Goal: Information Seeking & Learning: Learn about a topic

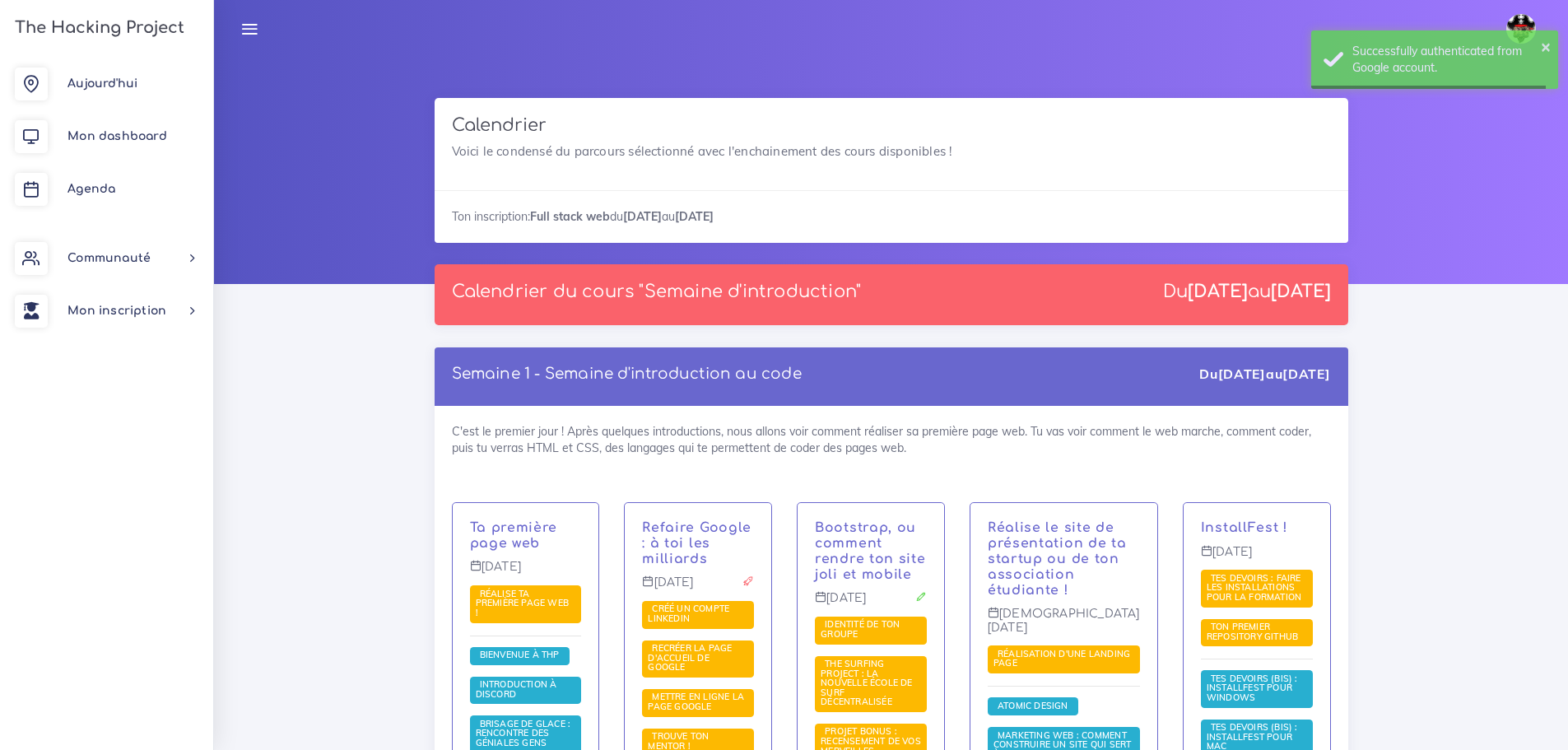
scroll to position [3623, 0]
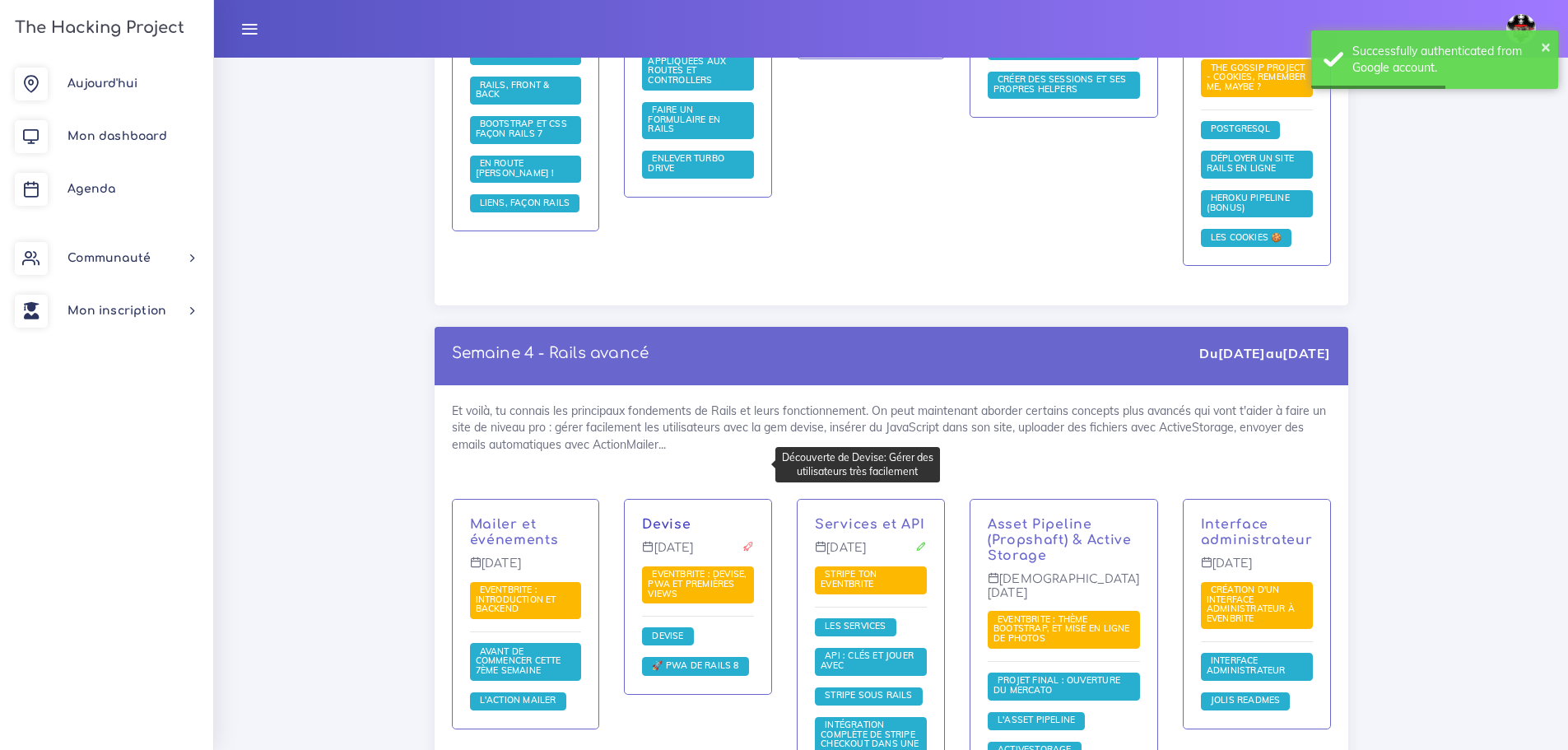
click at [669, 517] on link "Devise" at bounding box center [666, 524] width 48 height 15
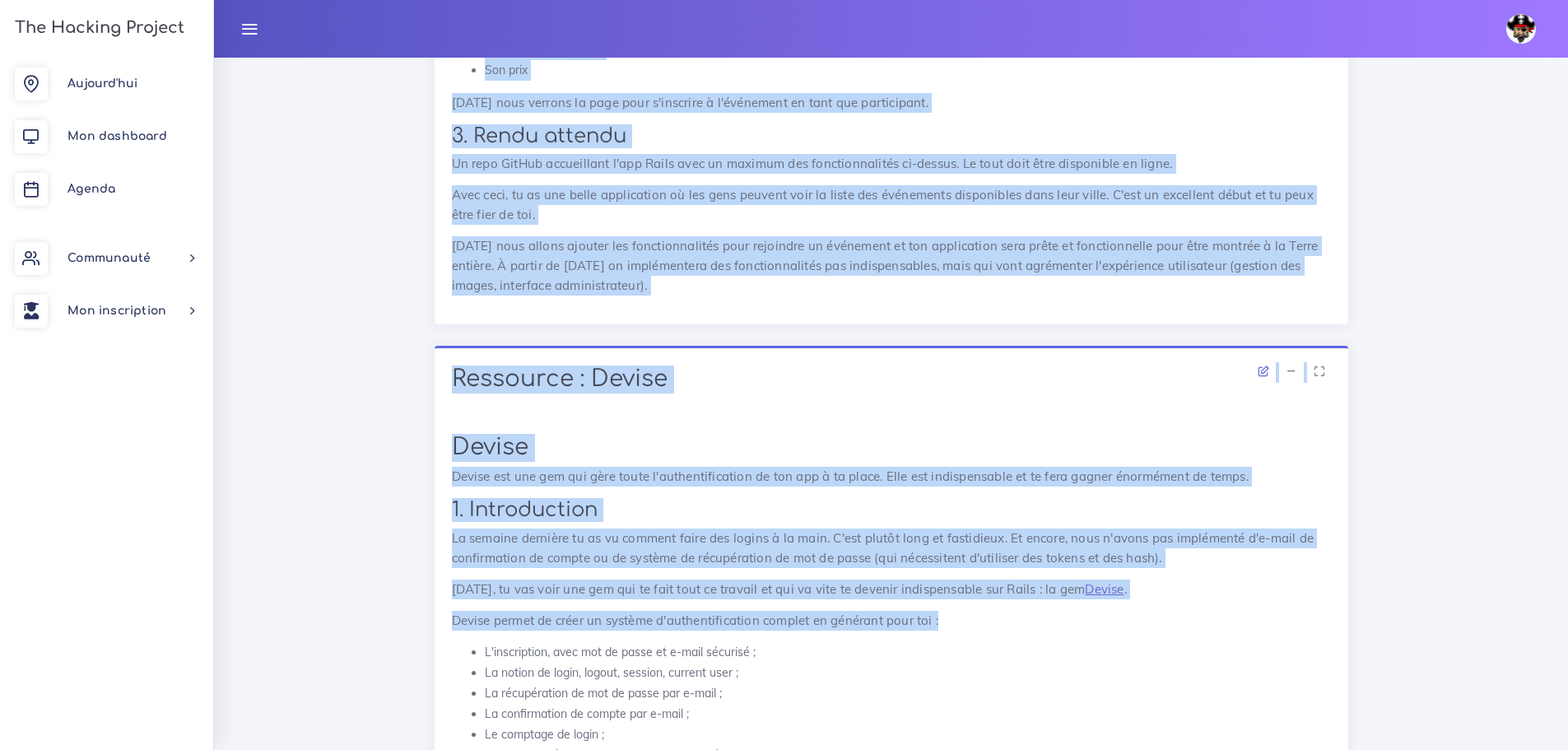
scroll to position [3047, 0]
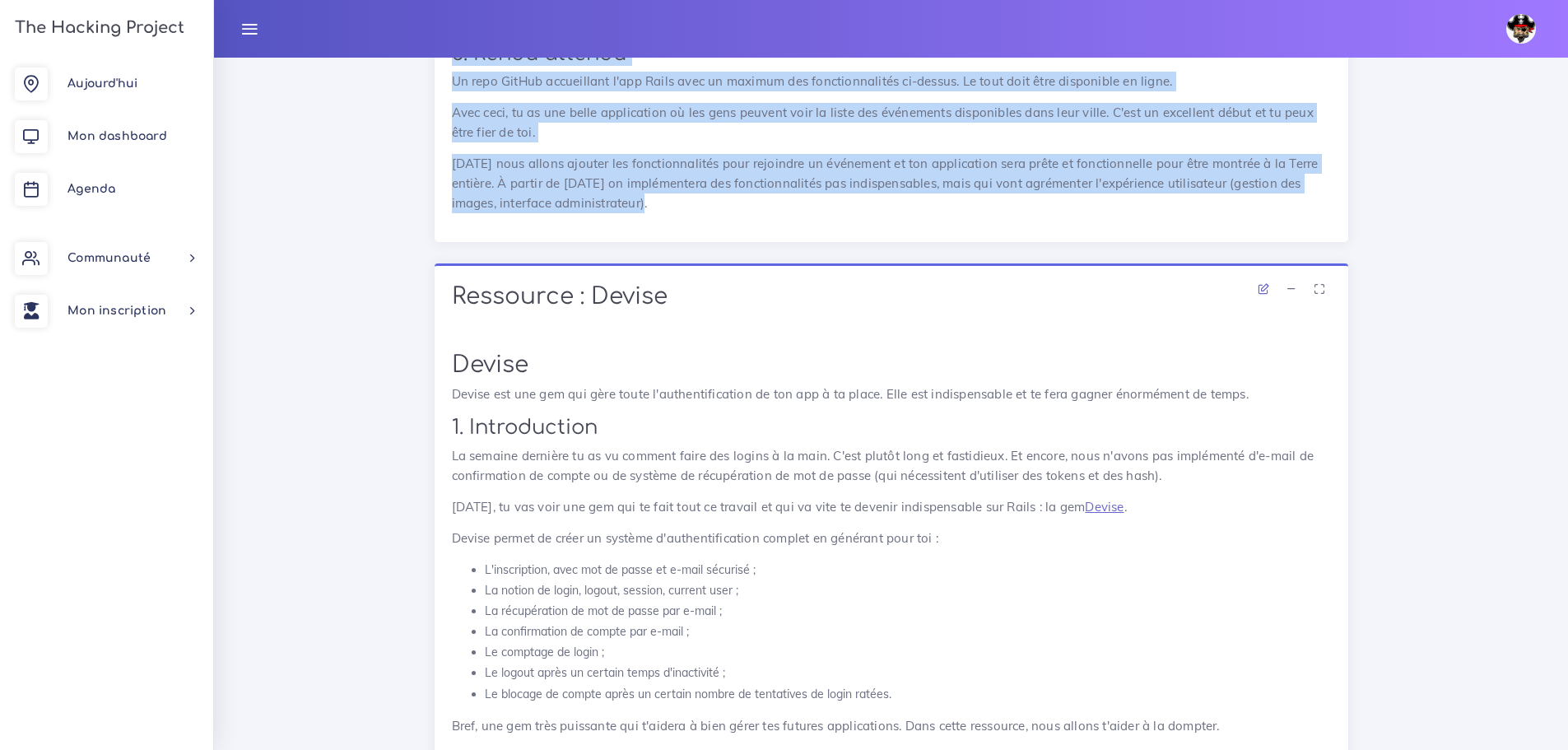
drag, startPoint x: 448, startPoint y: 270, endPoint x: 663, endPoint y: 220, distance: 220.7
copy div "Loremip : Dolorsitam : Consec, ADI el seddoeius tempo Incididunt : Utlabo, ETD …"
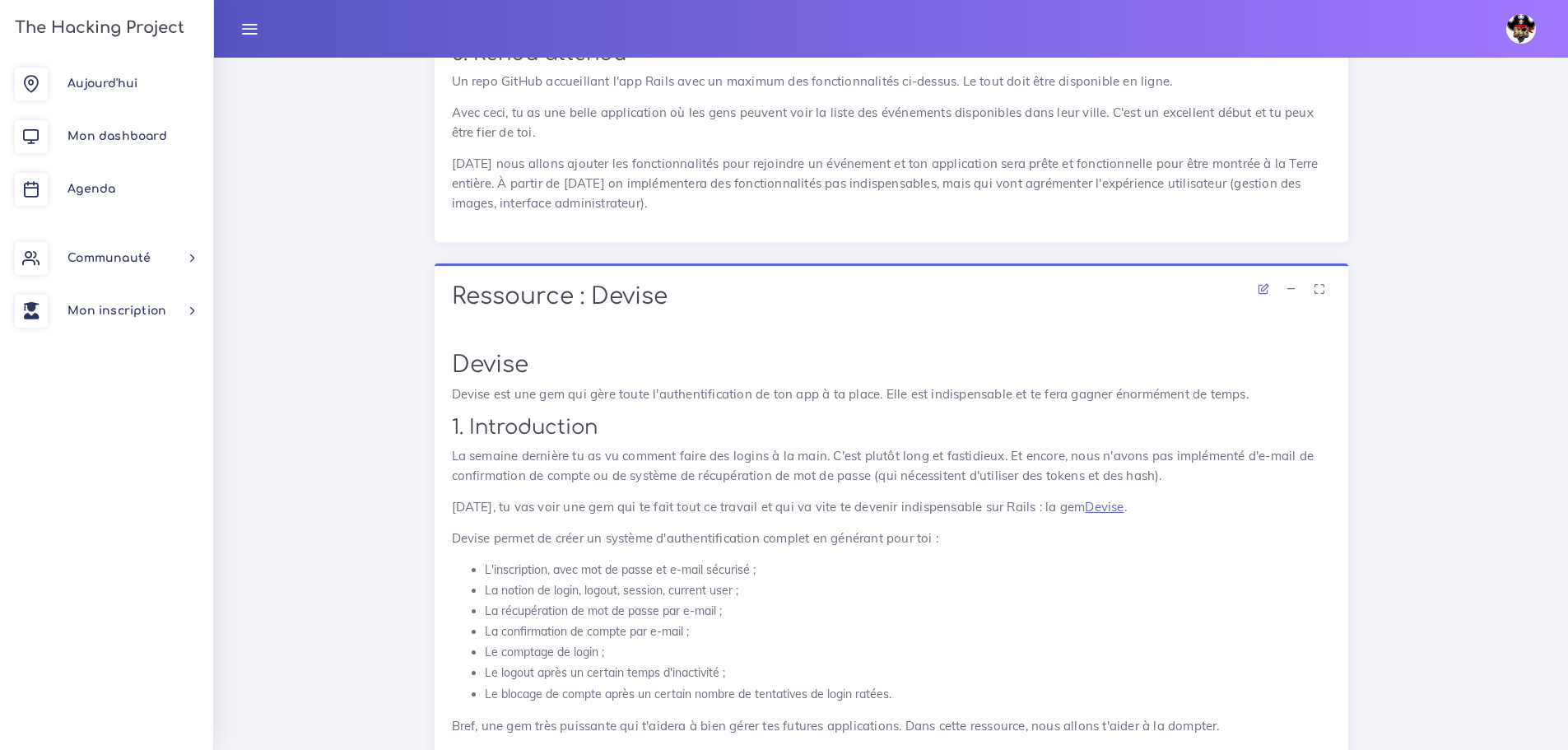
click at [475, 280] on div "Ressource : Devise" at bounding box center [891, 299] width 913 height 71
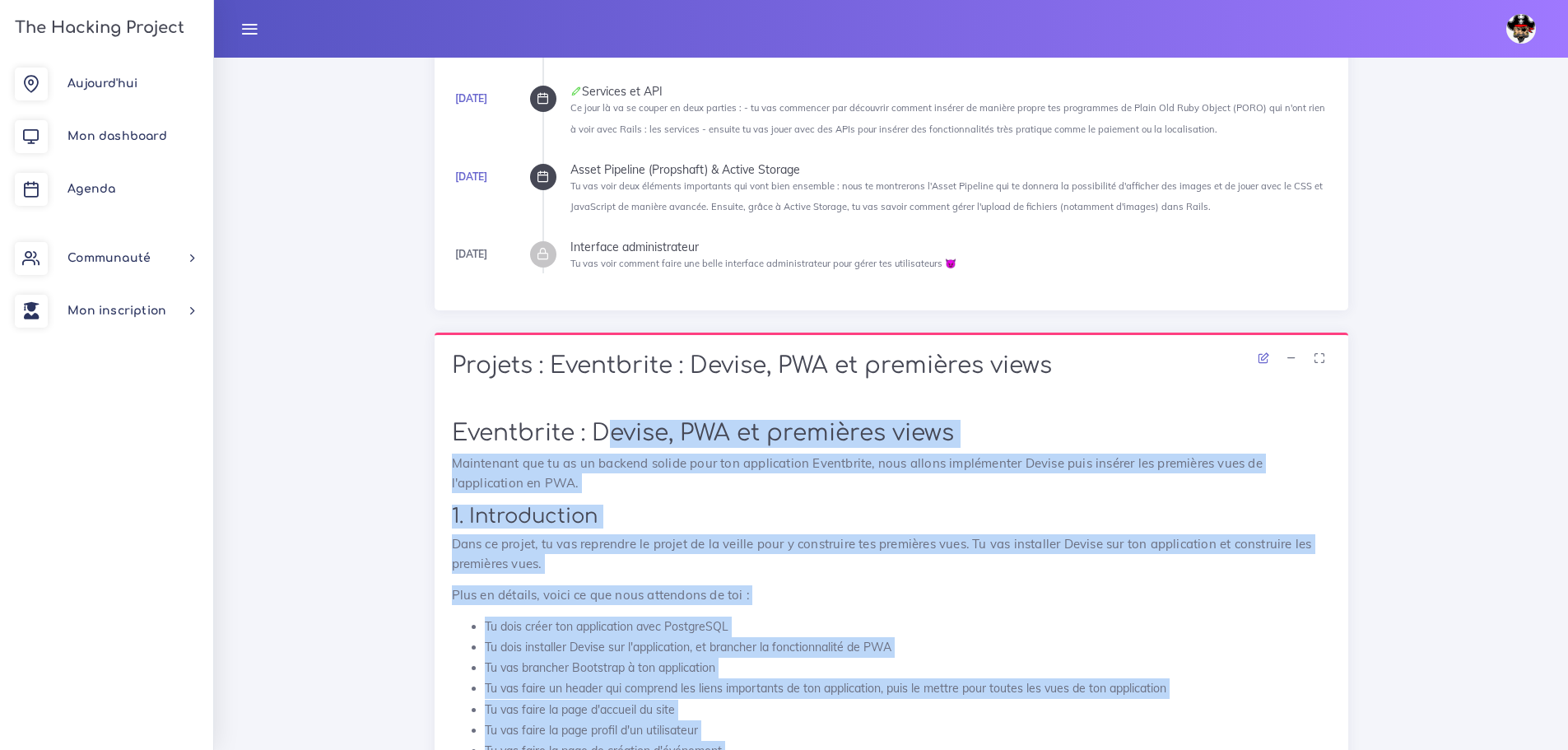
scroll to position [824, 0]
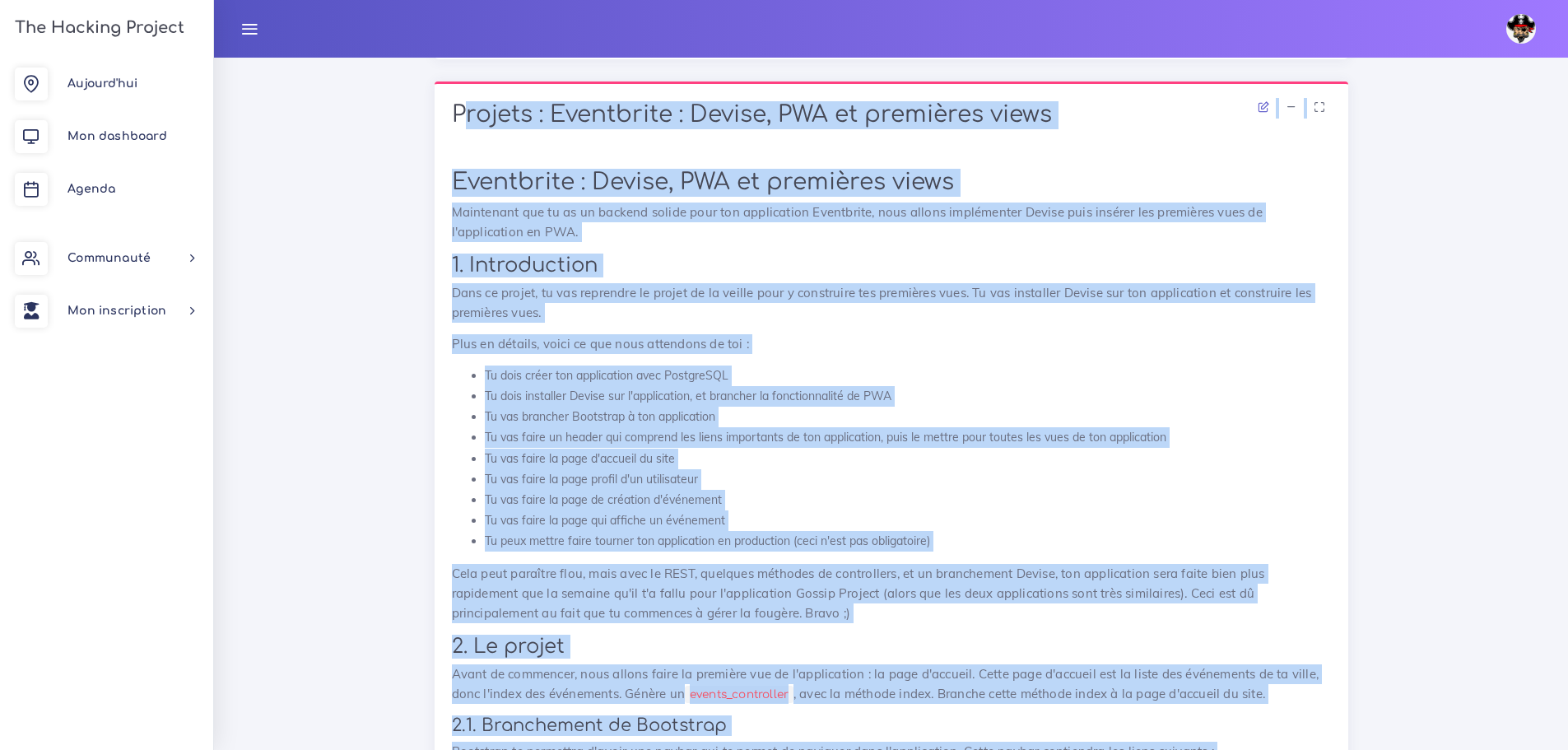
drag, startPoint x: 661, startPoint y: 633, endPoint x: 431, endPoint y: 127, distance: 555.8
copy div "Loremip : Dolorsitam : Consec, ADI el seddoeius tempo Incididunt : Utlabo, ETD …"
click at [769, 302] on p "Dans ce projet, tu vas reprendre le projet de la veille pour y construire tes p…" at bounding box center [891, 303] width 879 height 40
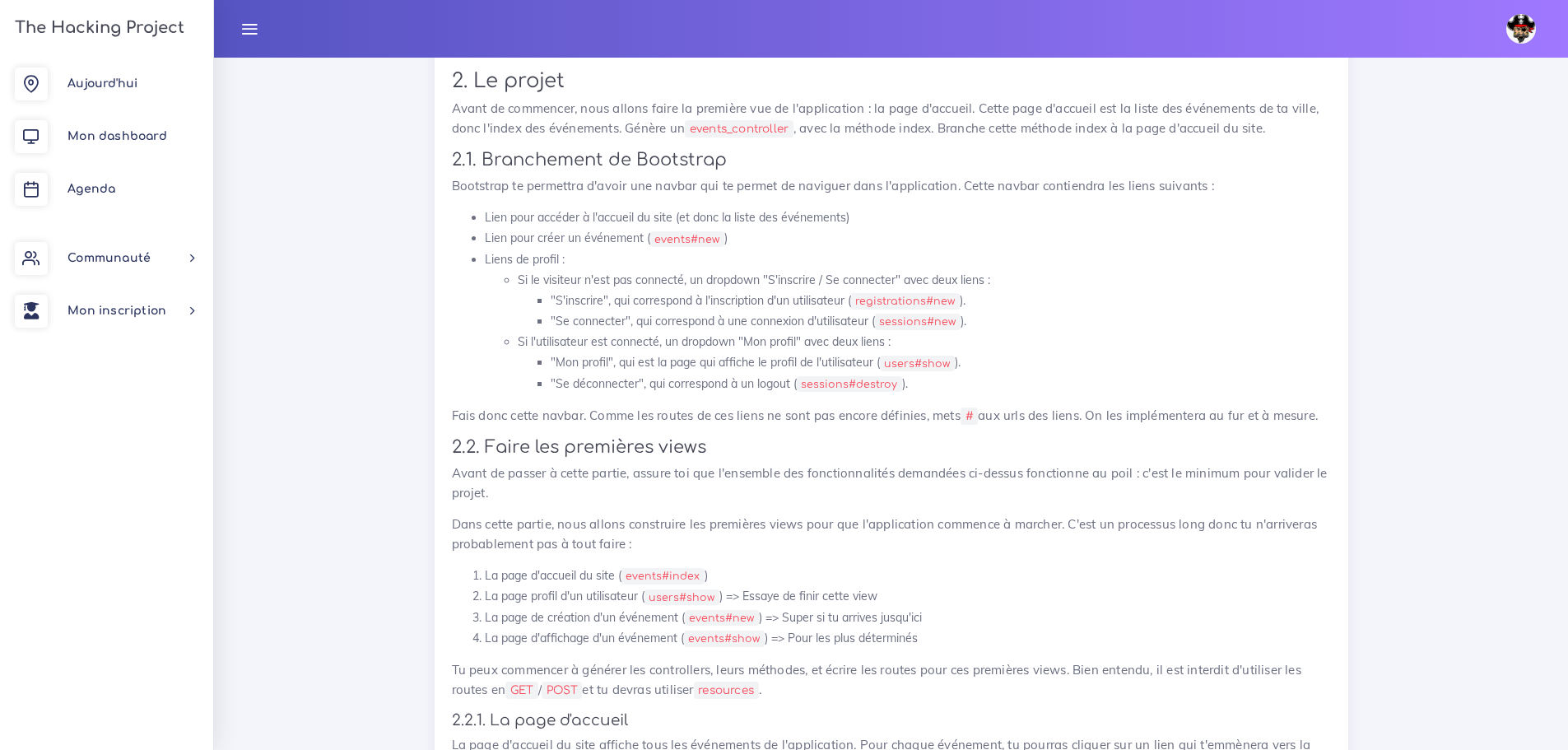
scroll to position [1483, 0]
